Goal: Transaction & Acquisition: Purchase product/service

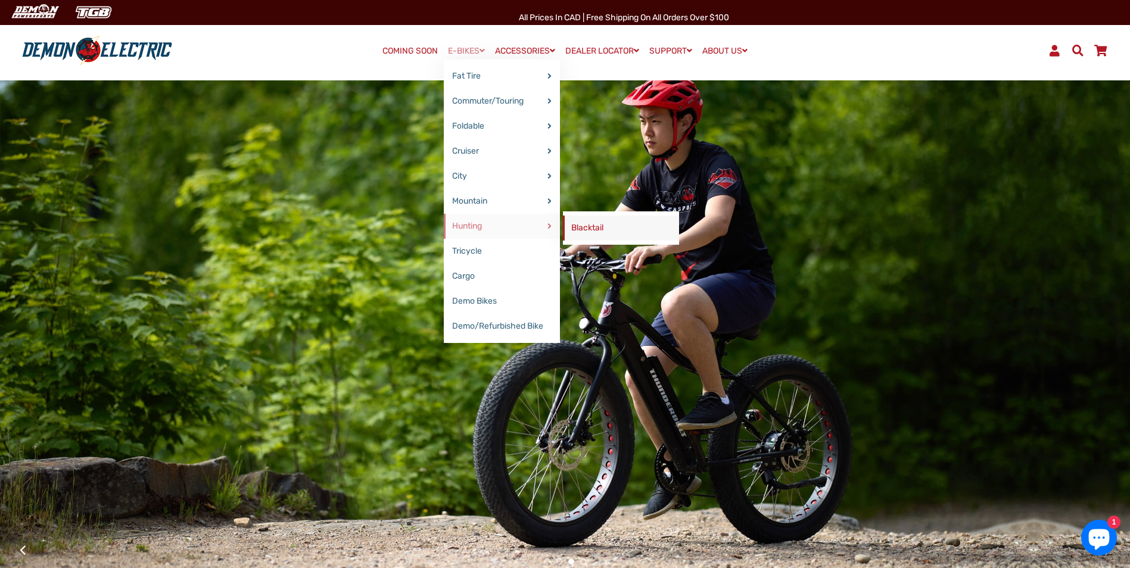
click at [583, 228] on link "Blacktail" at bounding box center [621, 228] width 116 height 25
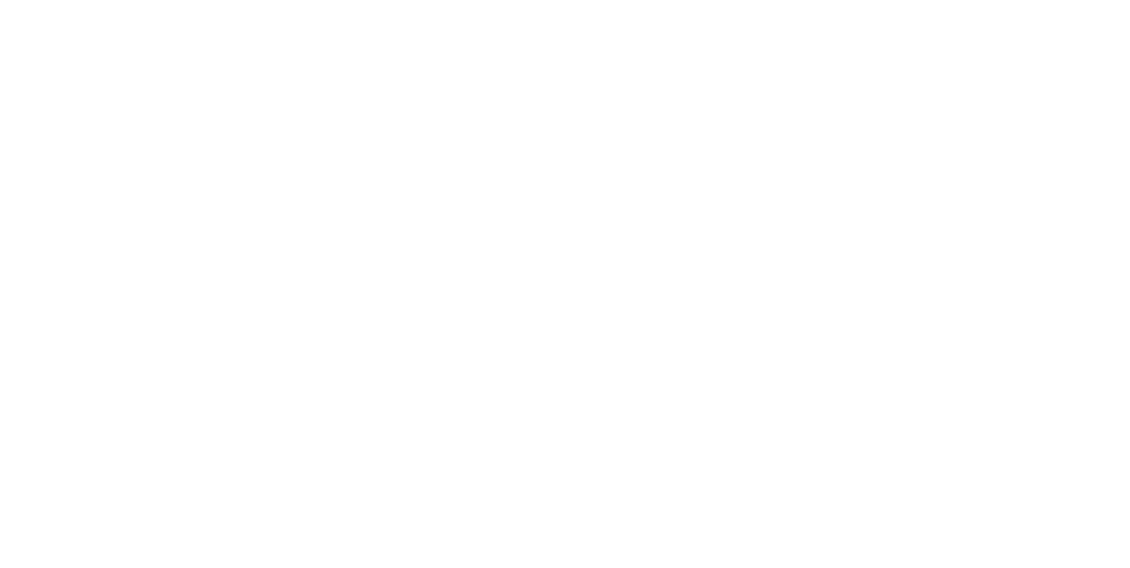
select select "******"
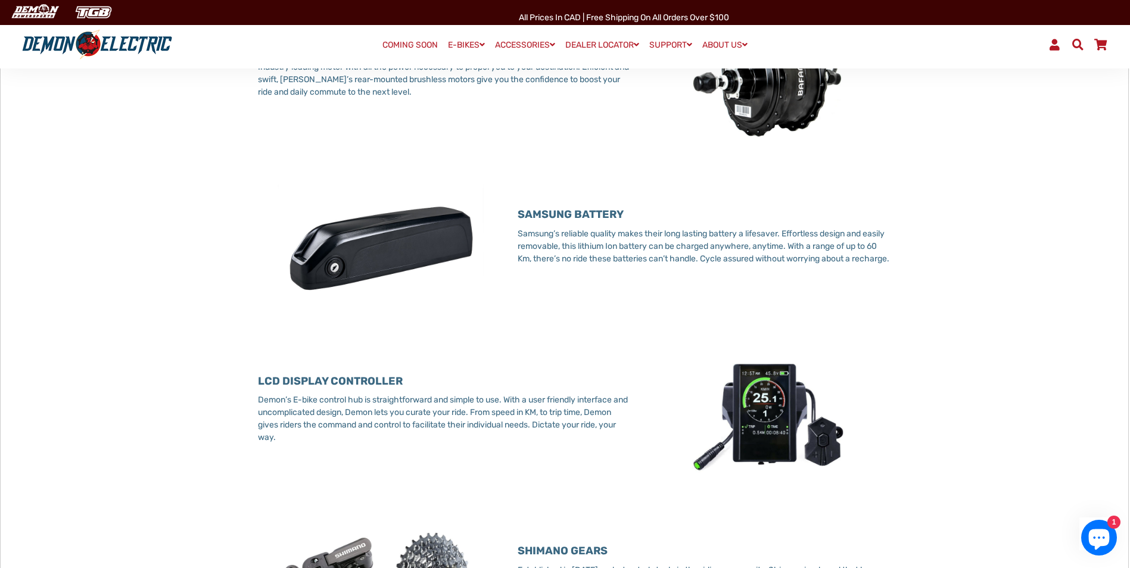
scroll to position [775, 0]
